Goal: Transaction & Acquisition: Purchase product/service

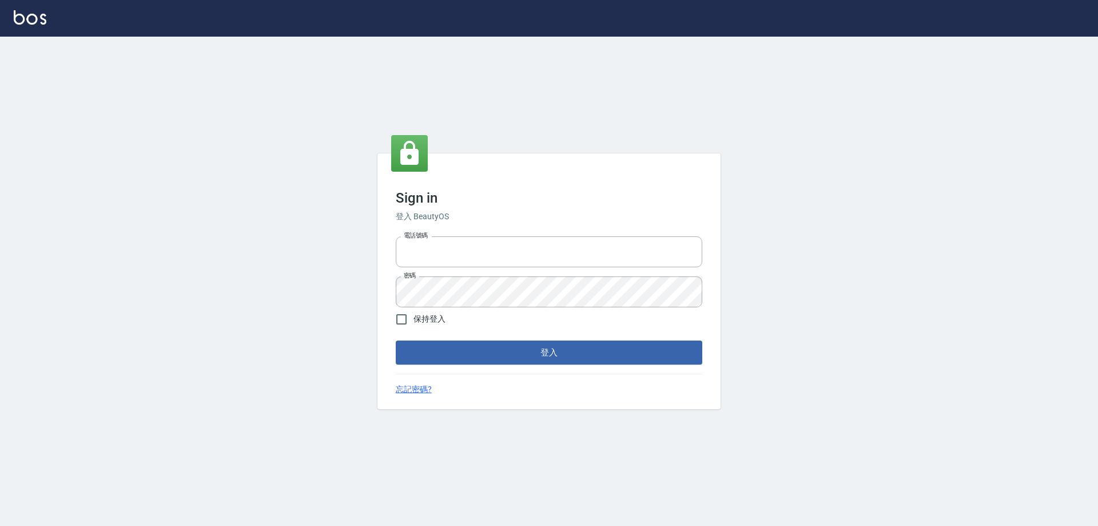
type input "0985335300"
drag, startPoint x: 474, startPoint y: 333, endPoint x: 472, endPoint y: 347, distance: 14.3
click at [474, 333] on form "電話號碼 [PHONE_NUMBER] 電話號碼 密碼 密碼 保持登入 登入" at bounding box center [549, 298] width 307 height 133
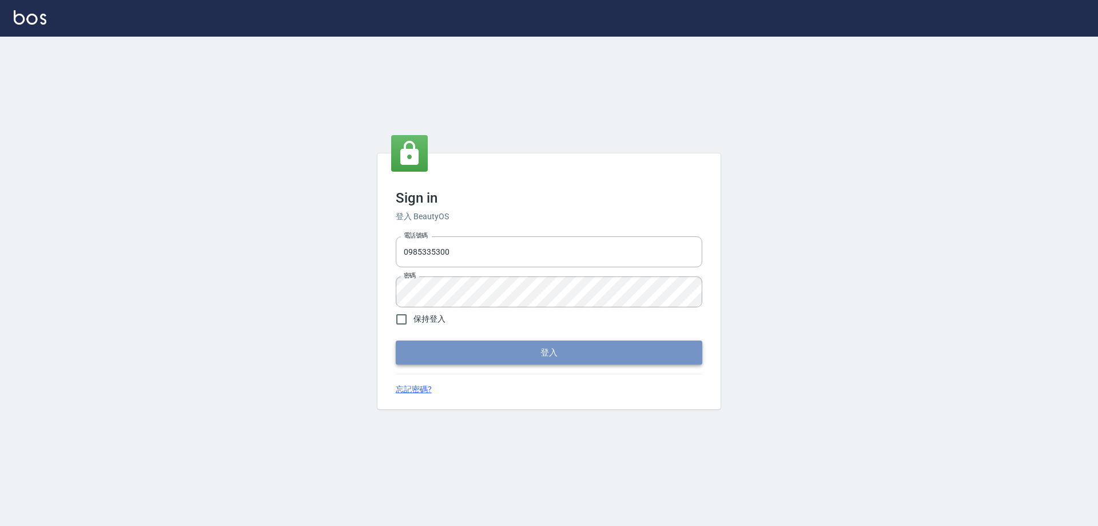
click at [472, 348] on button "登入" at bounding box center [549, 352] width 307 height 24
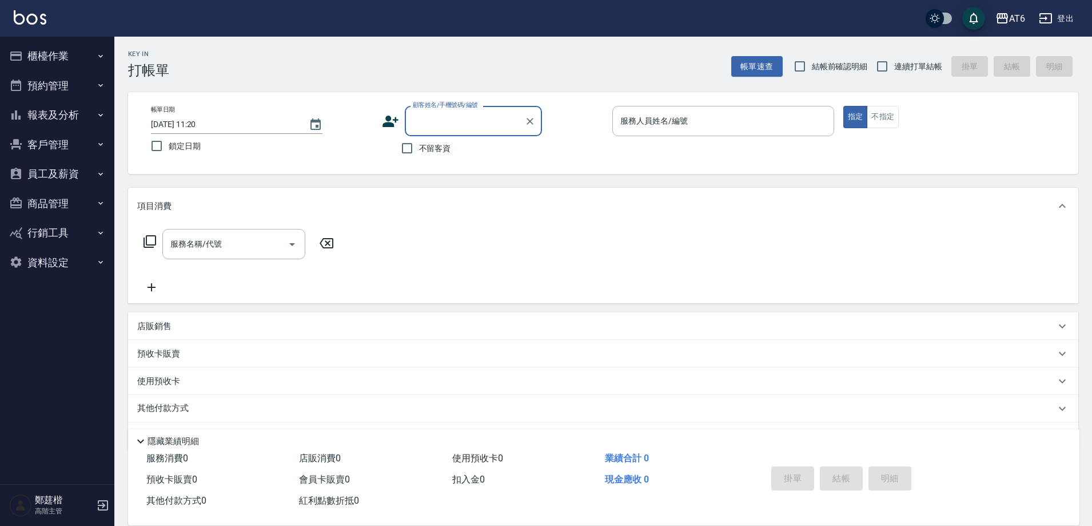
click at [154, 318] on div "店販銷售" at bounding box center [603, 325] width 951 height 27
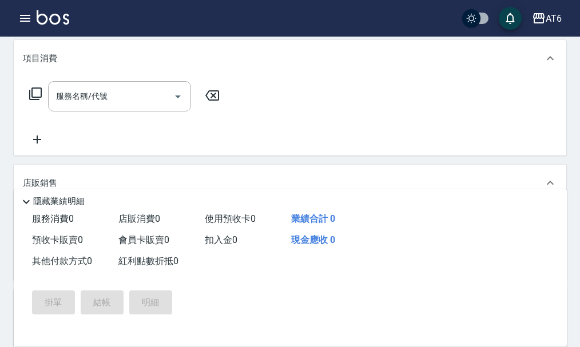
scroll to position [229, 0]
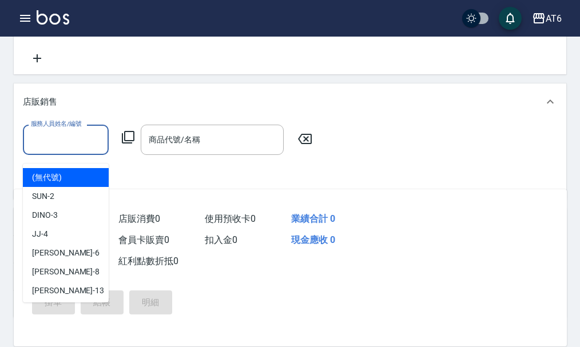
click at [37, 140] on input "服務人員姓名/編號" at bounding box center [65, 140] width 75 height 20
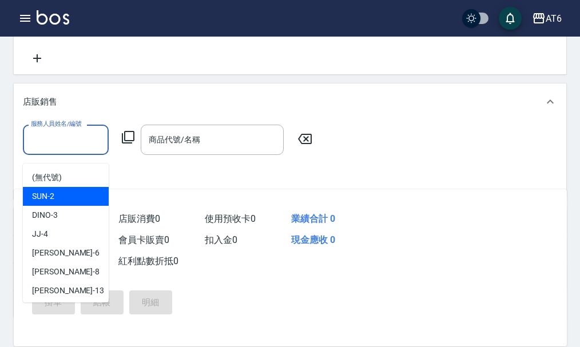
click at [58, 189] on div "SUN -2" at bounding box center [66, 196] width 86 height 19
type input "SUN-2"
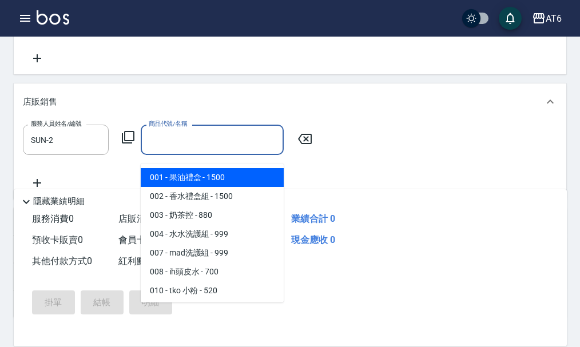
click at [185, 148] on input "商品代號/名稱" at bounding box center [212, 140] width 133 height 20
click at [132, 144] on icon at bounding box center [128, 137] width 14 height 14
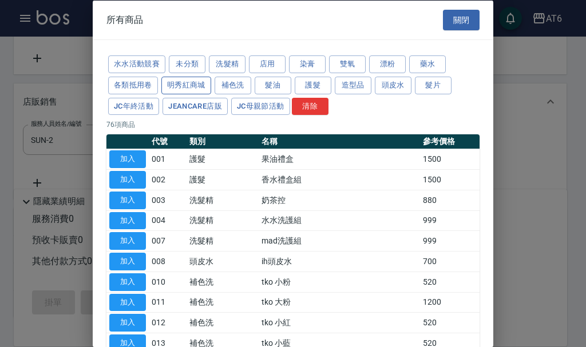
click at [184, 80] on button "明秀紅商城" at bounding box center [186, 85] width 50 height 18
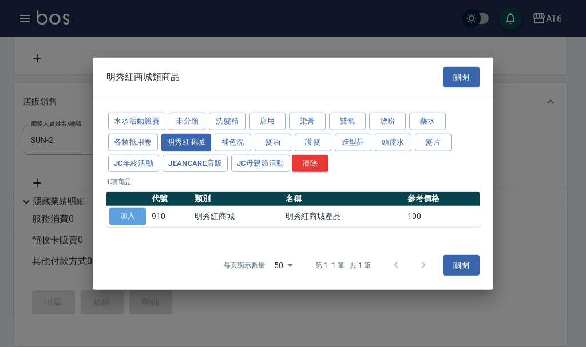
click at [139, 215] on button "加入" at bounding box center [127, 217] width 37 height 18
type input "明秀紅商城產品"
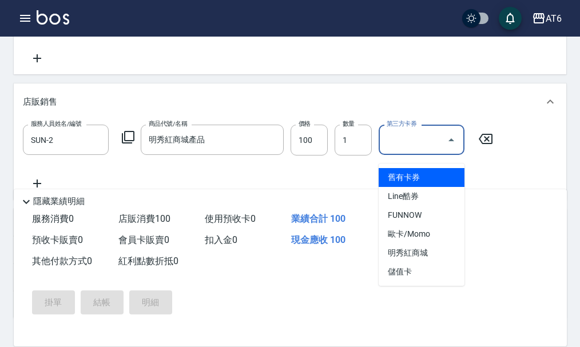
click at [393, 148] on input "第三方卡券" at bounding box center [413, 140] width 58 height 20
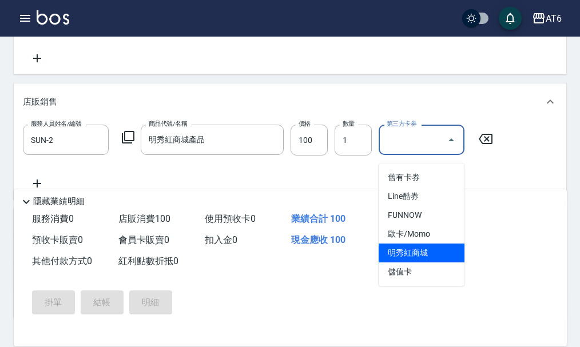
click at [395, 250] on span "明秀紅商城" at bounding box center [422, 253] width 86 height 19
type input "明秀紅商城"
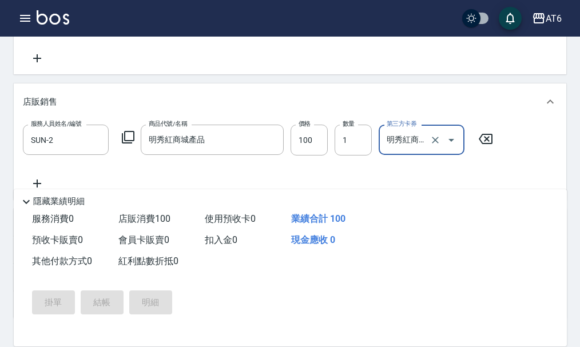
click at [387, 150] on input "明秀紅商城" at bounding box center [405, 140] width 43 height 20
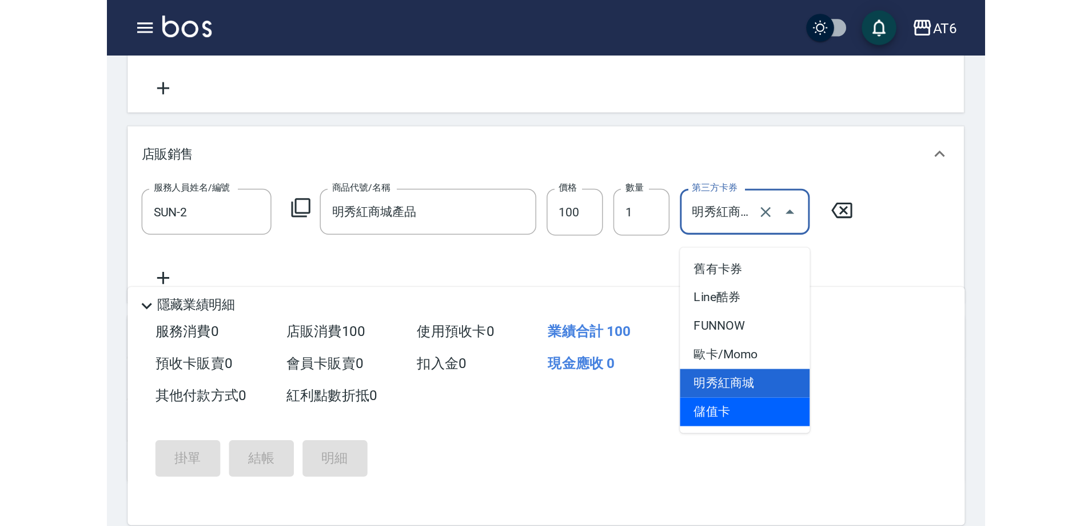
scroll to position [109, 0]
